Goal: Task Accomplishment & Management: Use online tool/utility

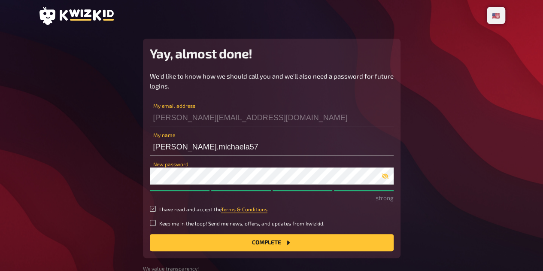
click at [152, 208] on input "I have read and accept the Terms & Conditions ." at bounding box center [153, 208] width 6 height 6
checkbox input "true"
click at [154, 226] on label "Keep me in the loop! Send me news, offers, and updates from kwizkid." at bounding box center [272, 223] width 244 height 7
click at [154, 226] on input "Keep me in the loop! Send me news, offers, and updates from kwizkid." at bounding box center [153, 223] width 6 height 6
click at [151, 223] on input "Keep me in the loop! Send me news, offers, and updates from kwizkid." at bounding box center [153, 223] width 6 height 6
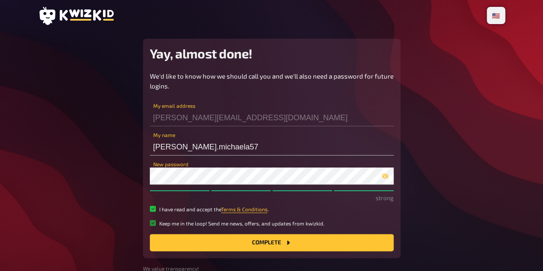
checkbox input "false"
click at [190, 240] on button "Complete" at bounding box center [272, 242] width 244 height 17
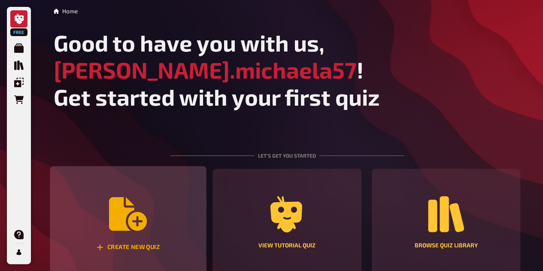
click at [140, 206] on icon "Create new quiz" at bounding box center [128, 214] width 38 height 38
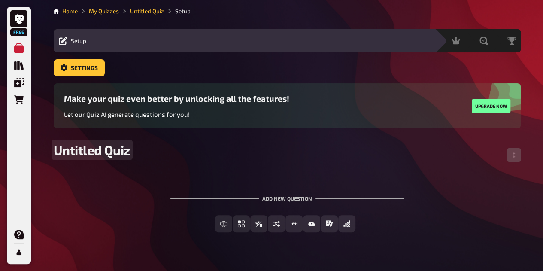
click at [112, 148] on span "Untitled Quiz" at bounding box center [92, 149] width 77 height 15
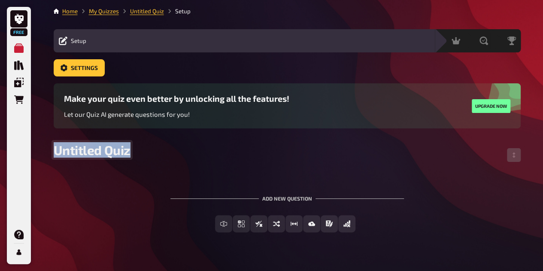
click at [112, 148] on span "Untitled Quiz" at bounding box center [92, 149] width 77 height 15
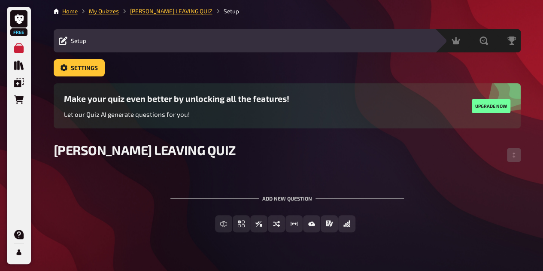
click at [270, 197] on div "Add new question" at bounding box center [286, 194] width 233 height 27
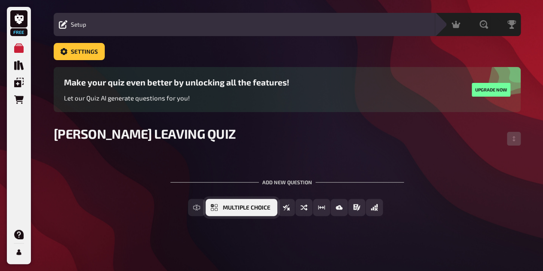
click at [226, 208] on span "Multiple Choice" at bounding box center [247, 208] width 48 height 6
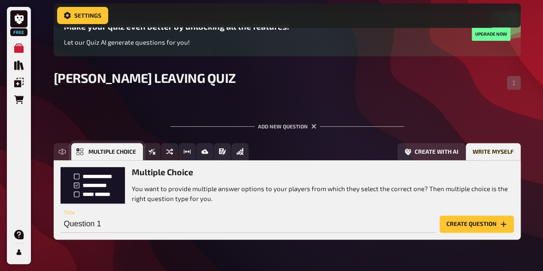
scroll to position [96, 0]
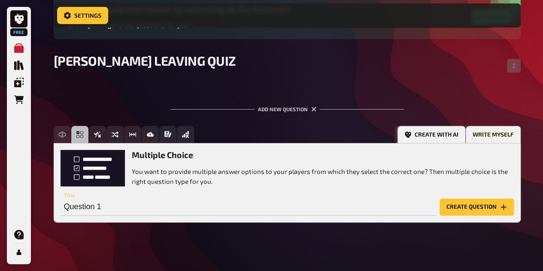
click at [440, 138] on button "Create with AI" at bounding box center [431, 134] width 68 height 17
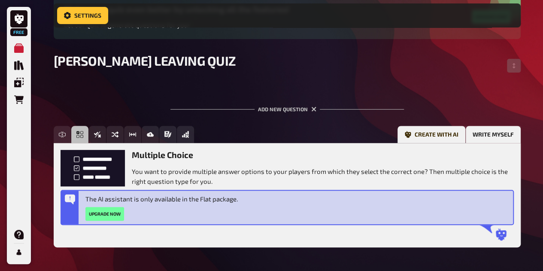
click at [480, 130] on button "Write myself" at bounding box center [492, 134] width 55 height 17
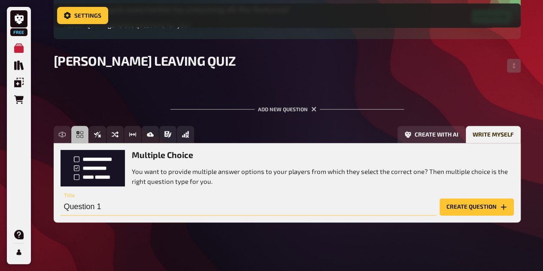
click at [283, 211] on input "Question 1" at bounding box center [247, 206] width 375 height 17
type input "What is [PERSON_NAME] Favourite Colour"
click at [469, 208] on button "Create question" at bounding box center [476, 206] width 74 height 17
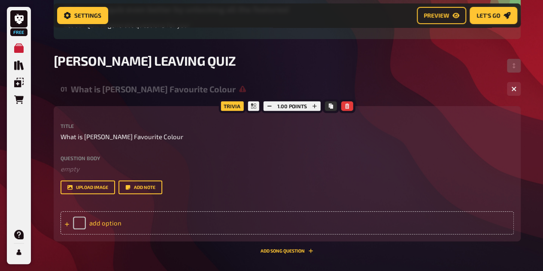
click at [119, 222] on div "add option" at bounding box center [286, 222] width 453 height 23
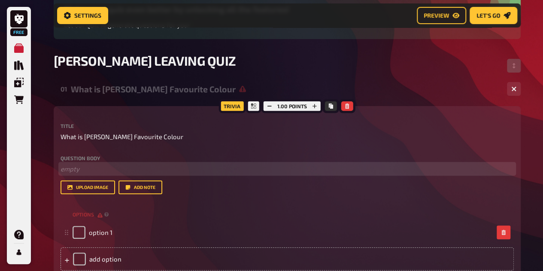
click at [84, 164] on p "﻿ empty" at bounding box center [286, 169] width 453 height 10
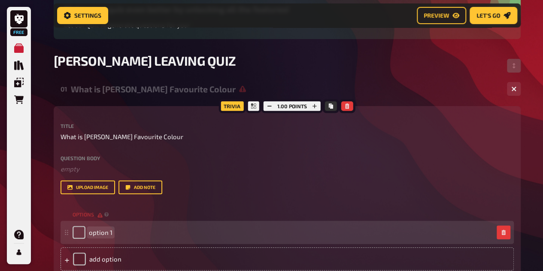
click at [93, 235] on span "option 1" at bounding box center [101, 232] width 24 height 8
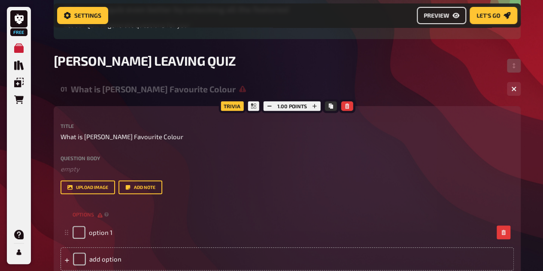
click at [430, 12] on span "Preview" at bounding box center [435, 15] width 25 height 6
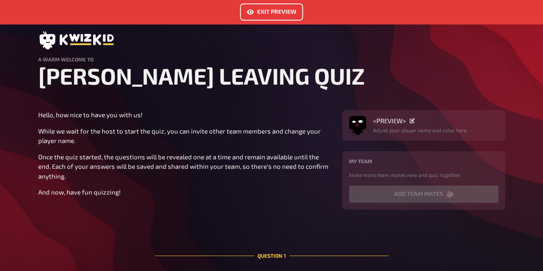
scroll to position [41, 0]
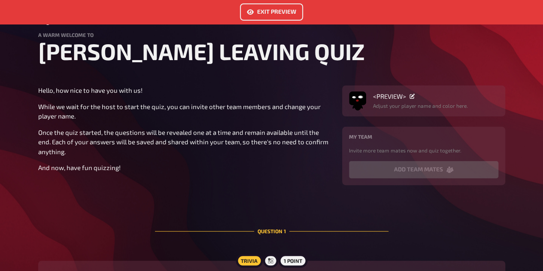
click at [273, 11] on button "Exit Preview" at bounding box center [271, 11] width 63 height 17
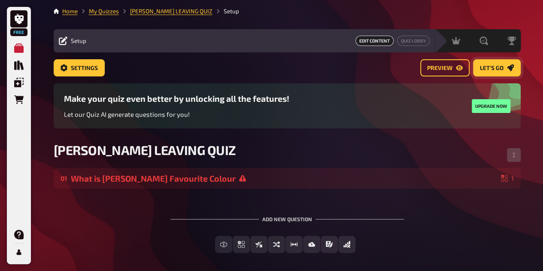
click at [491, 66] on span "Let's go" at bounding box center [492, 68] width 24 height 6
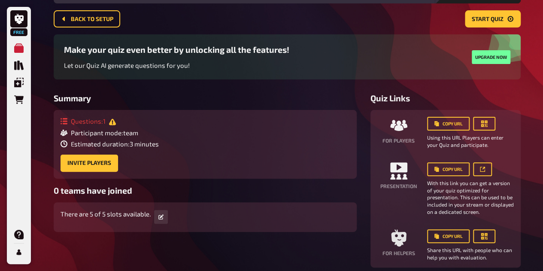
scroll to position [48, 0]
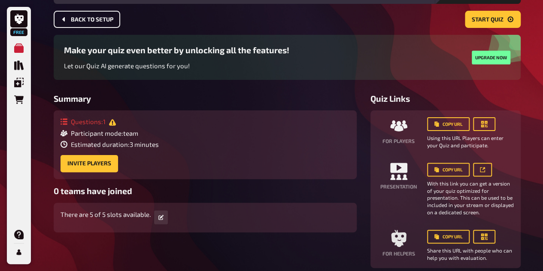
click at [81, 25] on button "Back to setup" at bounding box center [87, 19] width 66 height 17
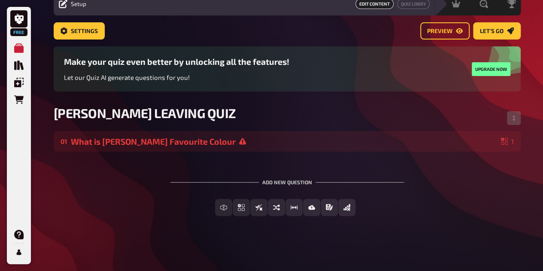
scroll to position [37, 0]
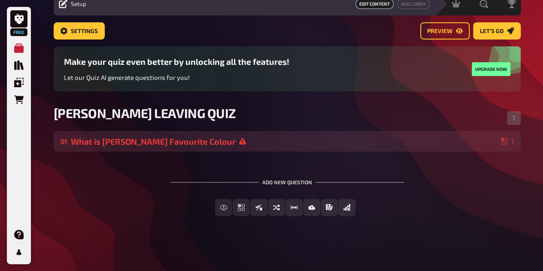
click at [214, 138] on div "What is [PERSON_NAME] Favourite Colour" at bounding box center [284, 141] width 426 height 10
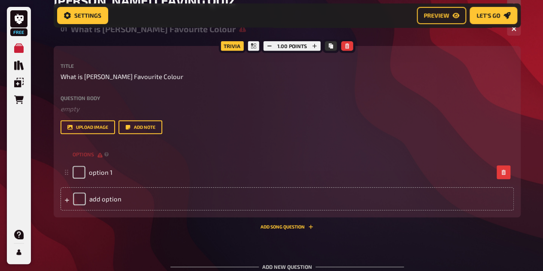
scroll to position [159, 0]
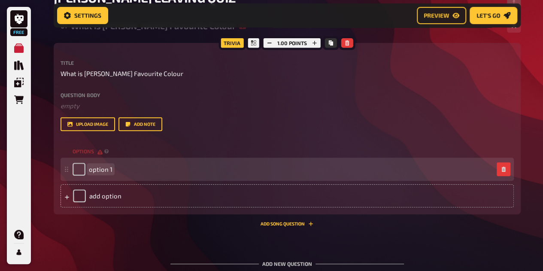
click at [150, 170] on div "option 1" at bounding box center [282, 169] width 420 height 13
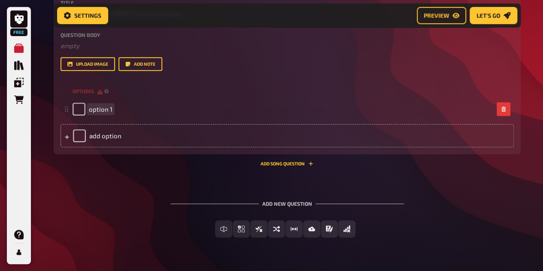
scroll to position [241, 0]
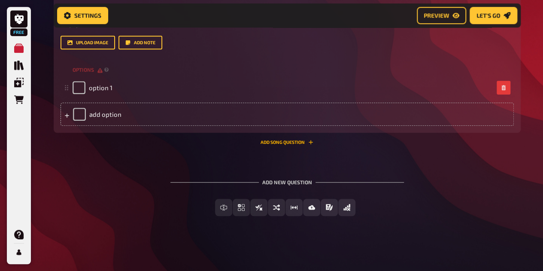
click at [276, 143] on button "Add Song question" at bounding box center [286, 141] width 53 height 5
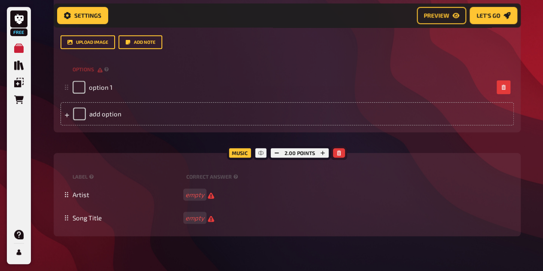
click at [339, 153] on icon "button" at bounding box center [338, 152] width 5 height 5
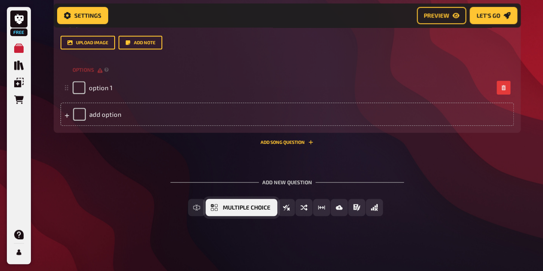
click at [240, 205] on span "Multiple Choice" at bounding box center [247, 208] width 48 height 6
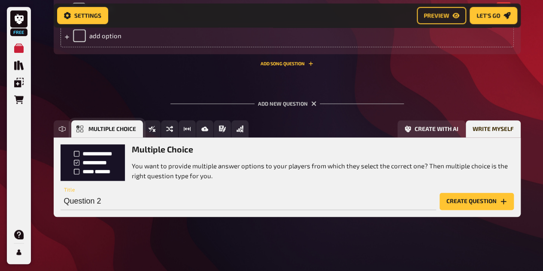
scroll to position [320, 0]
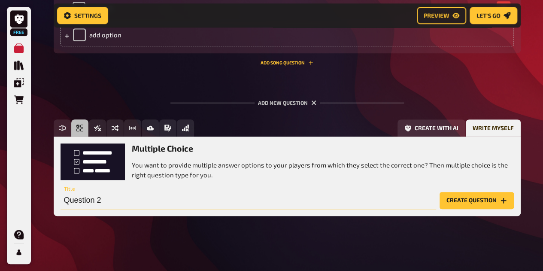
click at [269, 204] on input "Question 2" at bounding box center [247, 200] width 375 height 17
type input "What City was [PERSON_NAME] born in?"
click at [465, 202] on button "Create question" at bounding box center [476, 200] width 74 height 17
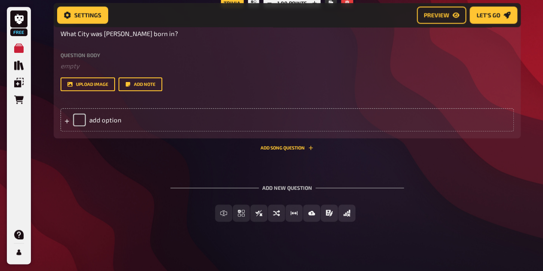
scroll to position [425, 0]
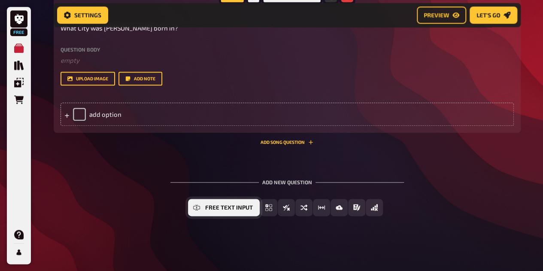
click at [202, 211] on button "Free Text Input" at bounding box center [224, 207] width 72 height 17
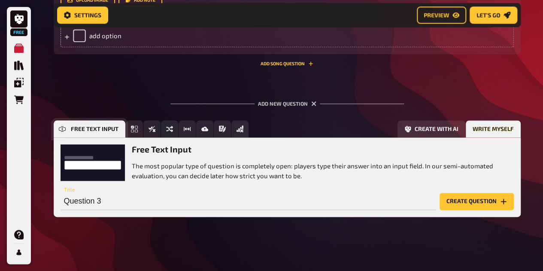
scroll to position [505, 0]
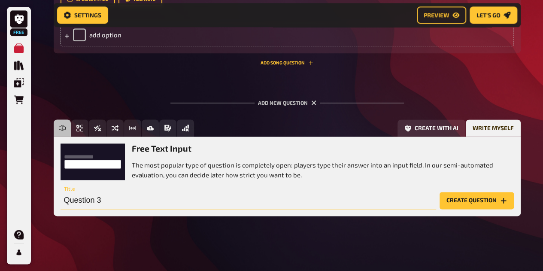
click at [199, 196] on input "Question 3" at bounding box center [247, 200] width 375 height 17
drag, startPoint x: 199, startPoint y: 196, endPoint x: 120, endPoint y: 205, distance: 79.5
click at [120, 205] on input "How many cats is [PERSON_NAME] mum to?" at bounding box center [247, 200] width 375 height 17
type input "How many cats does [PERSON_NAME] have?"
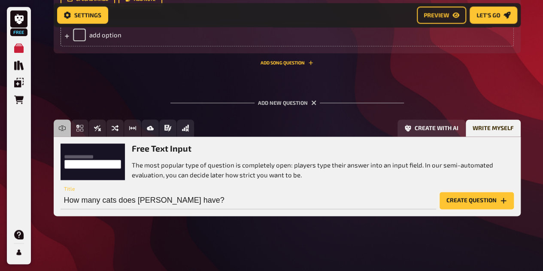
click at [482, 202] on button "Create question" at bounding box center [476, 200] width 74 height 17
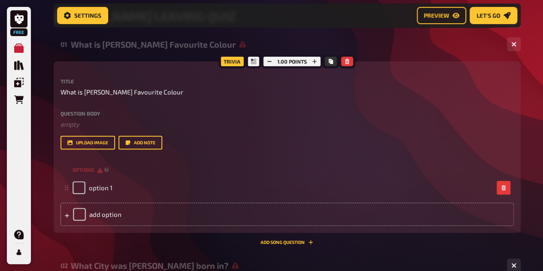
scroll to position [137, 0]
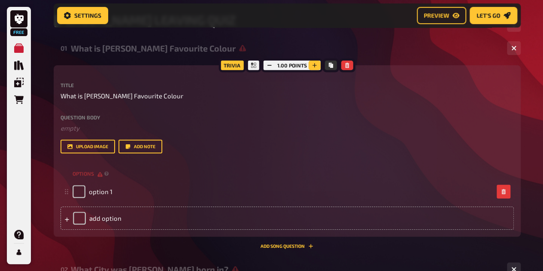
click at [313, 65] on icon "button" at bounding box center [314, 65] width 4 height 4
click at [266, 67] on button "button" at bounding box center [269, 64] width 12 height 9
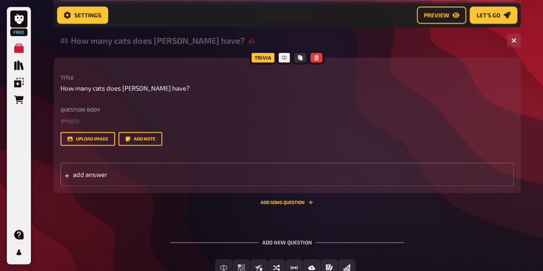
scroll to position [552, 0]
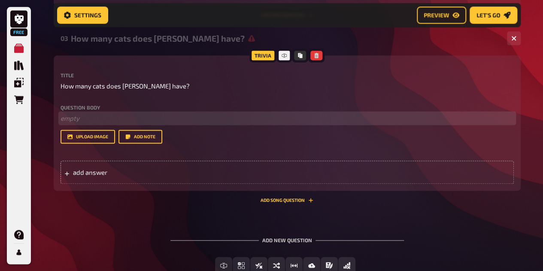
click at [318, 113] on p "﻿ empty" at bounding box center [286, 118] width 453 height 10
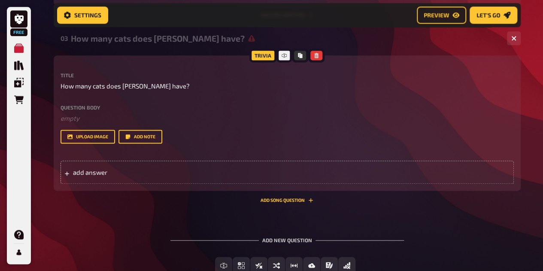
click at [320, 143] on div "upload image Add note" at bounding box center [286, 137] width 453 height 14
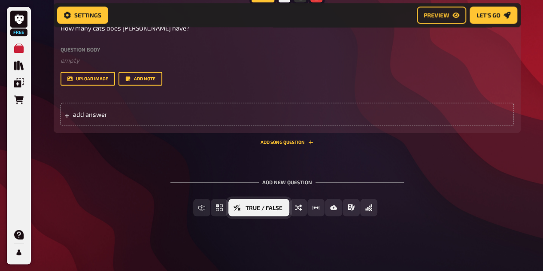
click at [280, 205] on span "True / False" at bounding box center [263, 208] width 37 height 6
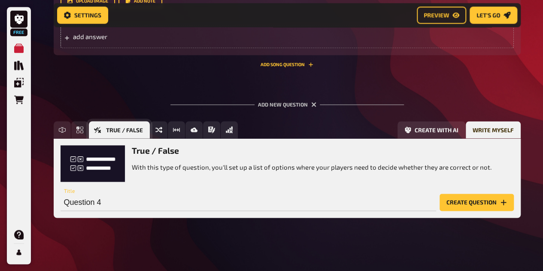
scroll to position [690, 0]
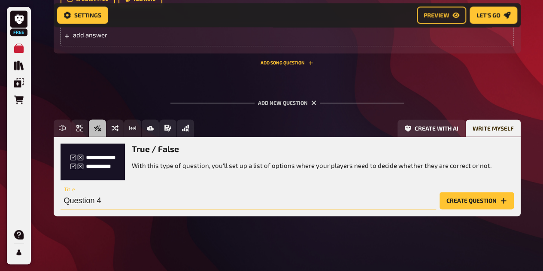
click at [369, 205] on input "Question 4" at bounding box center [247, 200] width 375 height 17
type input "[PERSON_NAME] has x siblings"
click at [469, 198] on button "Create question" at bounding box center [476, 200] width 74 height 17
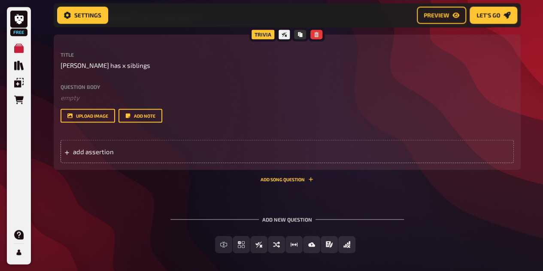
scroll to position [795, 0]
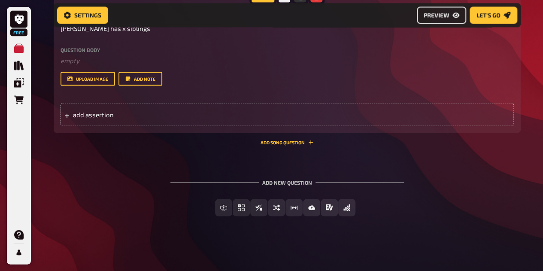
click at [440, 11] on button "Preview" at bounding box center [440, 15] width 49 height 17
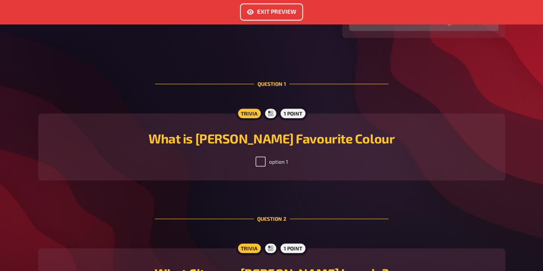
scroll to position [165, 0]
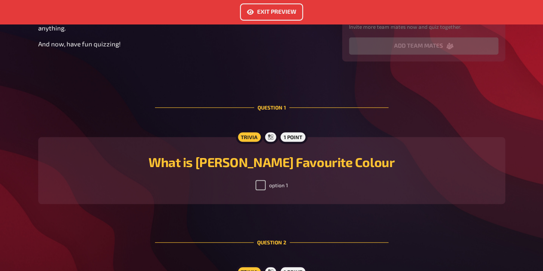
click at [270, 9] on button "Exit Preview" at bounding box center [271, 11] width 63 height 17
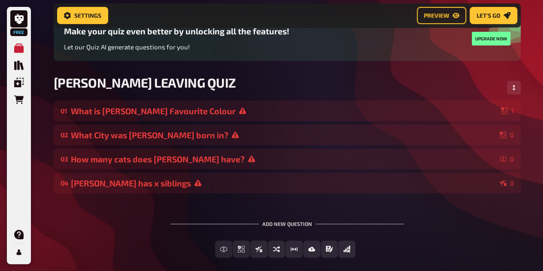
scroll to position [74, 0]
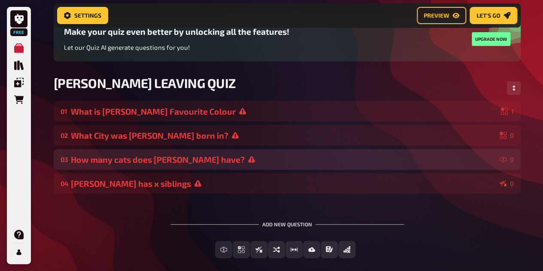
click at [172, 163] on div "How many cats does [PERSON_NAME] have?" at bounding box center [283, 159] width 425 height 10
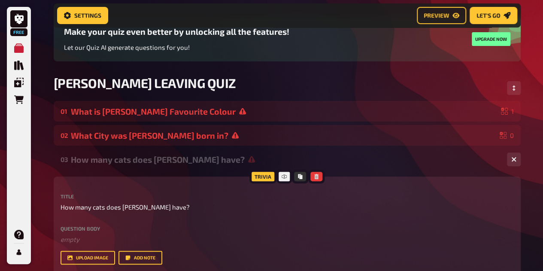
click at [264, 177] on div "Trivia" at bounding box center [262, 176] width 27 height 14
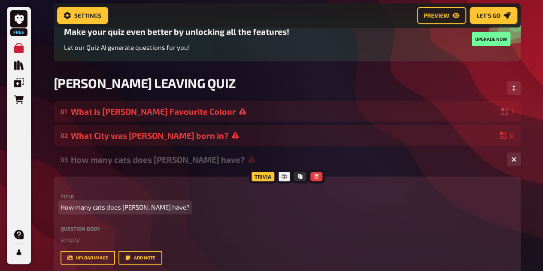
click at [294, 210] on p "How many cats does [PERSON_NAME] have?" at bounding box center [286, 207] width 453 height 10
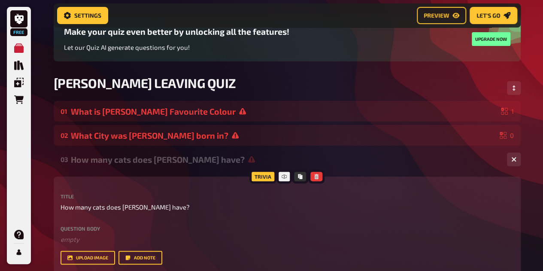
click at [440, 163] on div "How many cats does [PERSON_NAME] have?" at bounding box center [285, 159] width 429 height 10
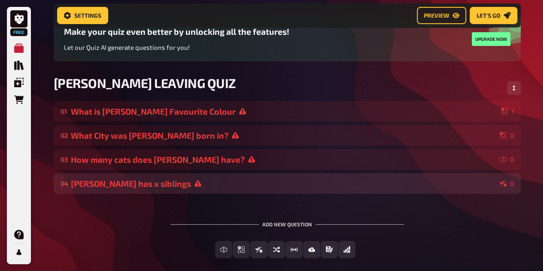
click at [239, 182] on div "[PERSON_NAME] has x siblings" at bounding box center [283, 183] width 425 height 10
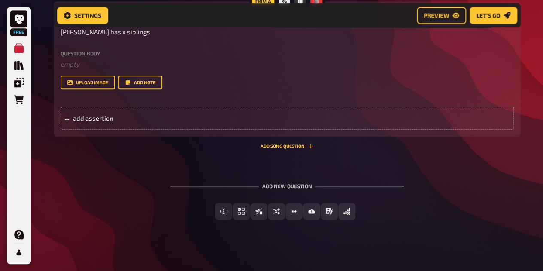
scroll to position [277, 0]
